Goal: Obtain resource: Download file/media

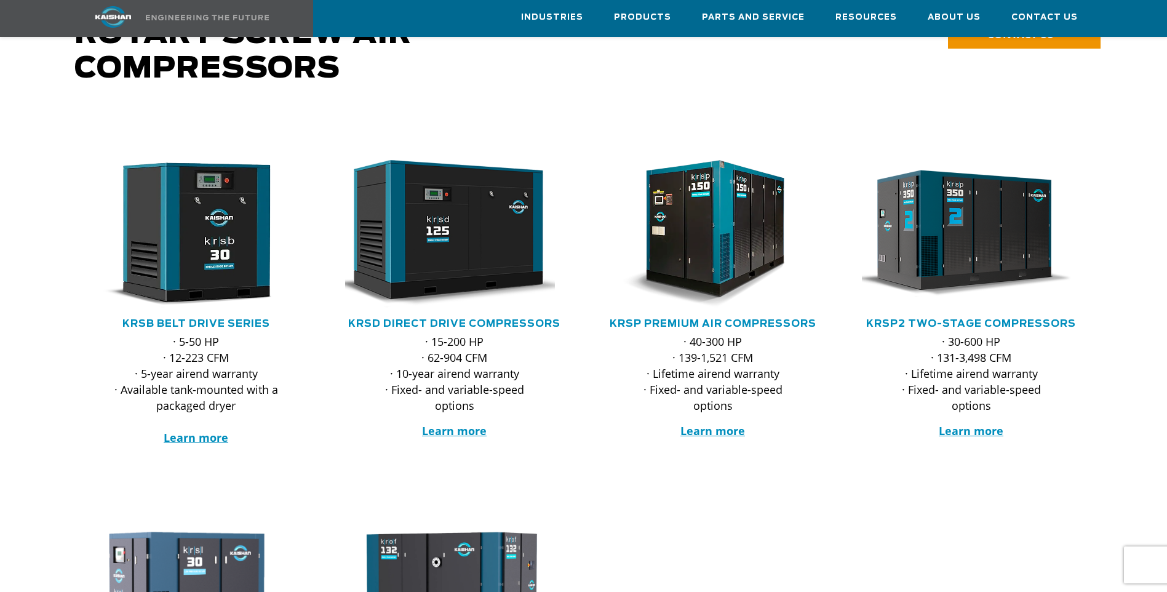
scroll to position [123, 0]
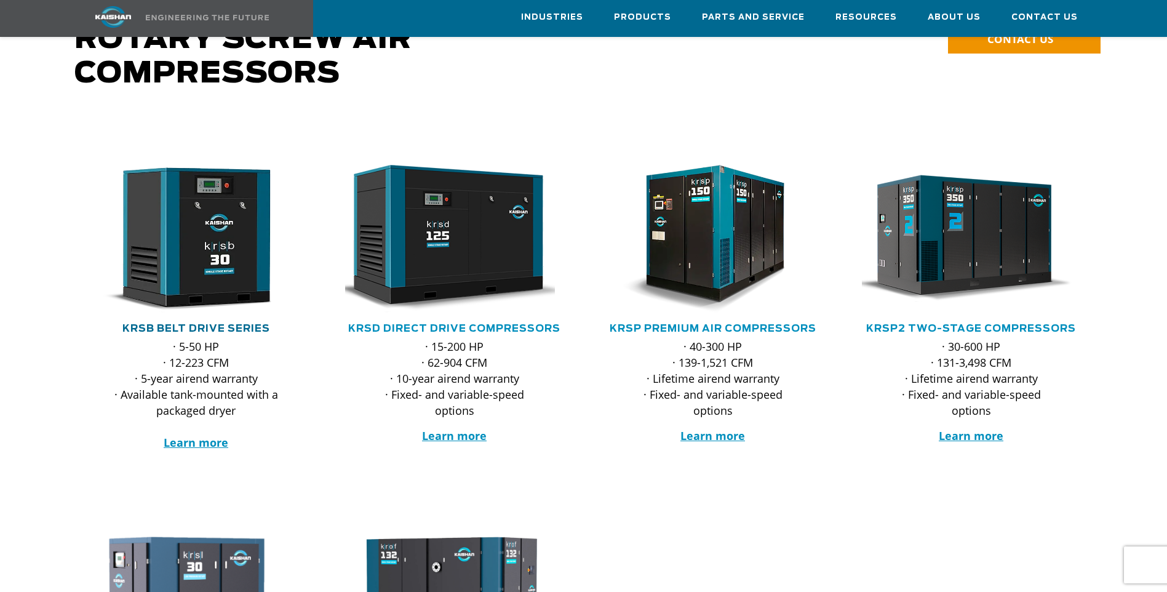
click at [237, 324] on link "KRSB Belt Drive Series" at bounding box center [196, 329] width 148 height 10
click at [474, 324] on link "KRSD Direct Drive Compressors" at bounding box center [454, 329] width 212 height 10
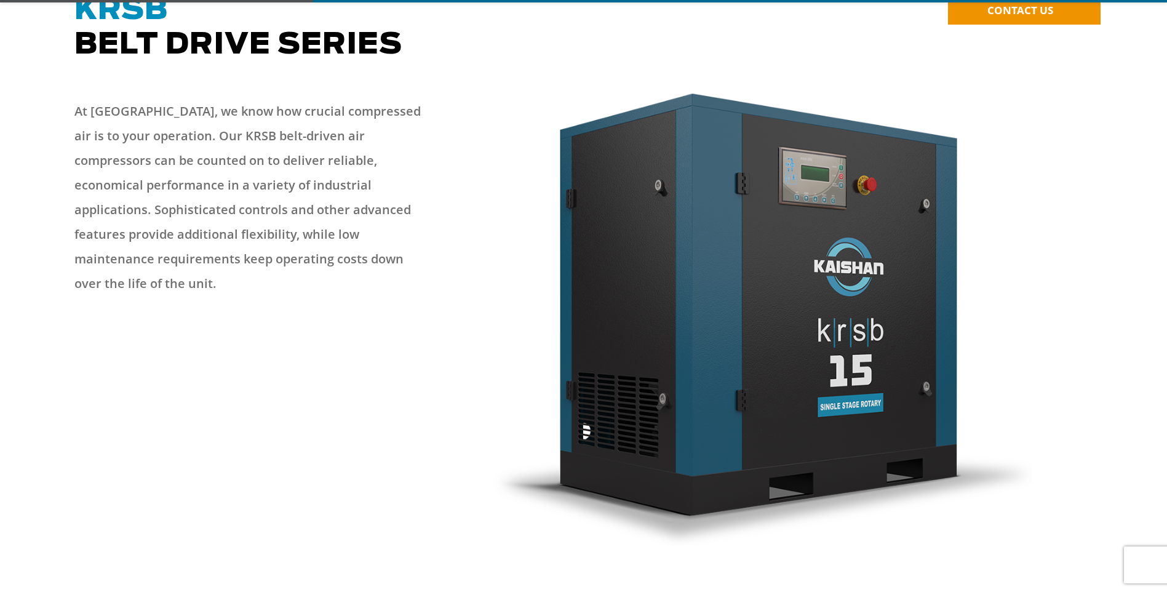
scroll to position [185, 0]
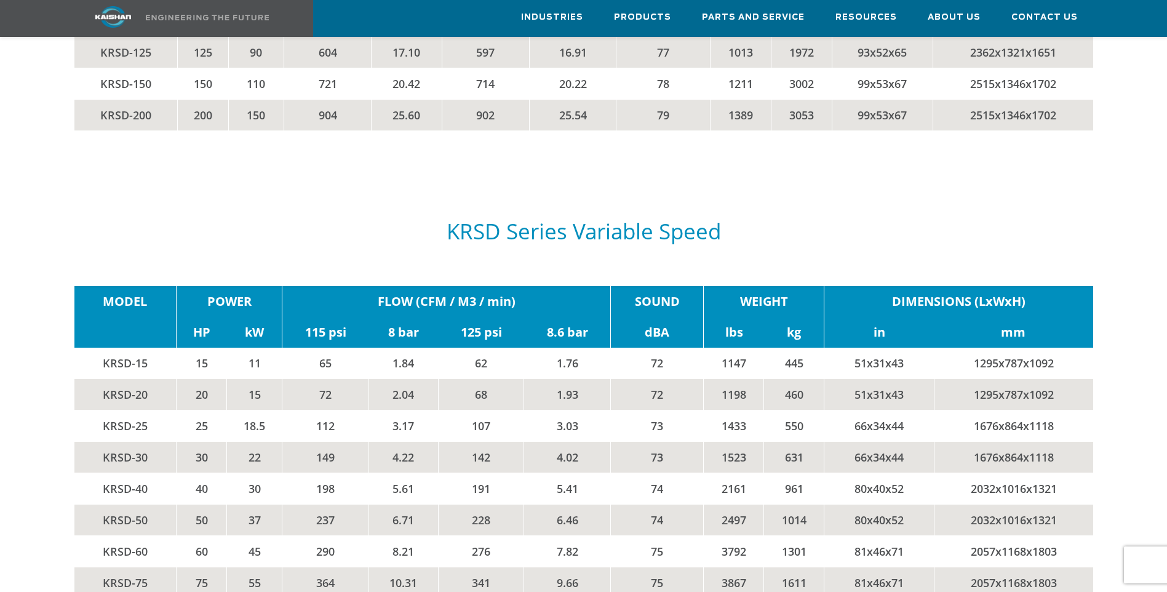
scroll to position [2461, 0]
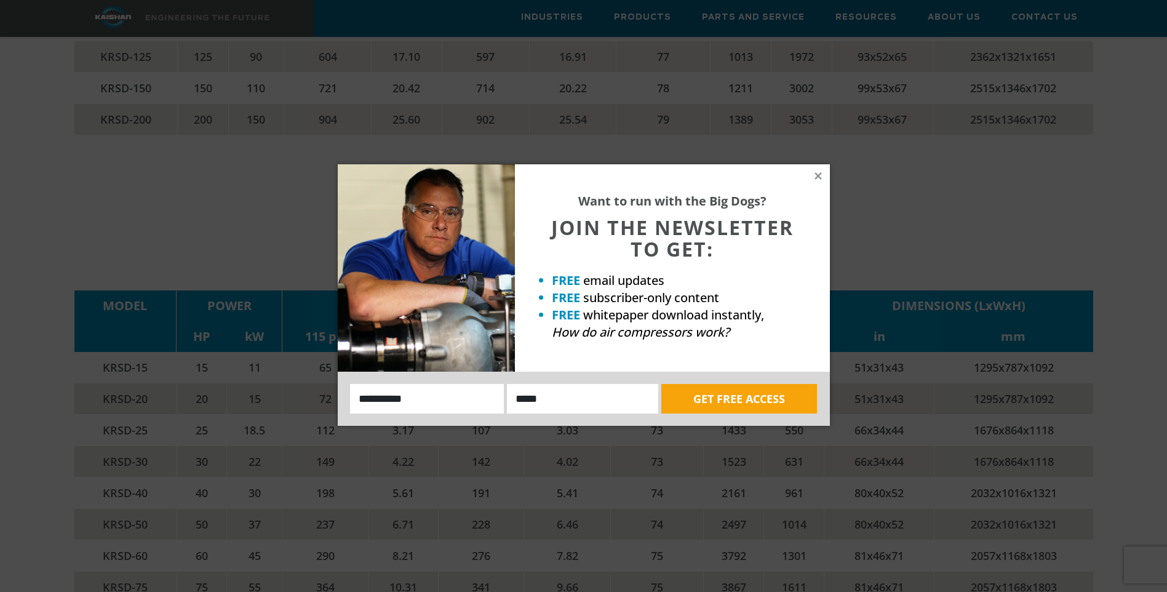
drag, startPoint x: 821, startPoint y: 175, endPoint x: 796, endPoint y: 186, distance: 27.8
click at [819, 174] on icon at bounding box center [818, 175] width 11 height 11
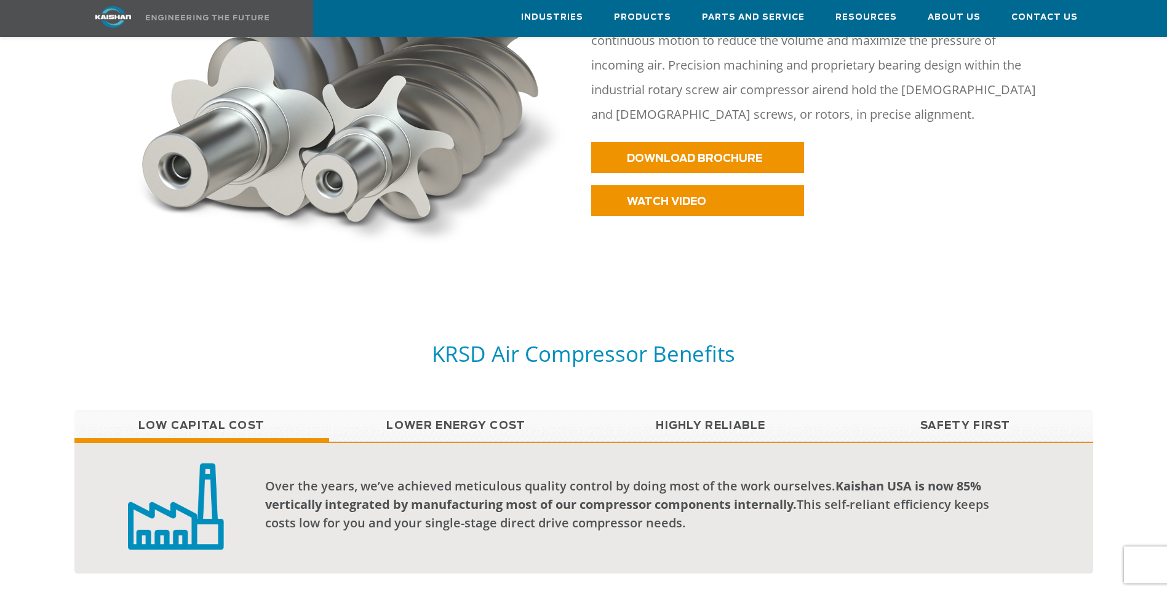
scroll to position [369, 0]
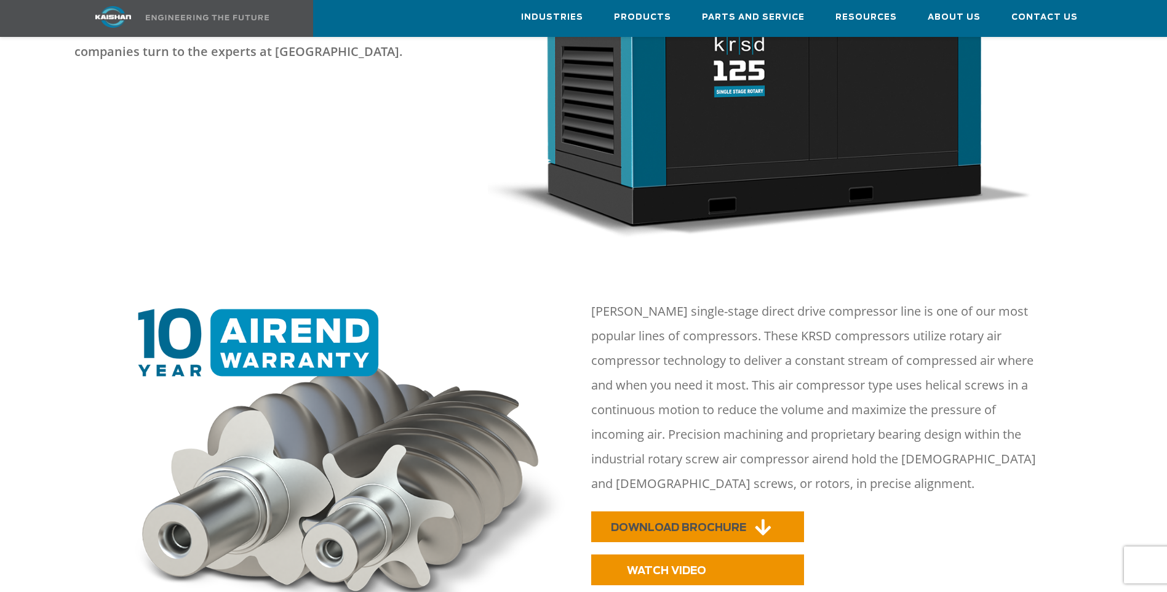
click at [698, 522] on span "DOWNLOAD BROCHURE" at bounding box center [678, 527] width 135 height 10
